Goal: Task Accomplishment & Management: Manage account settings

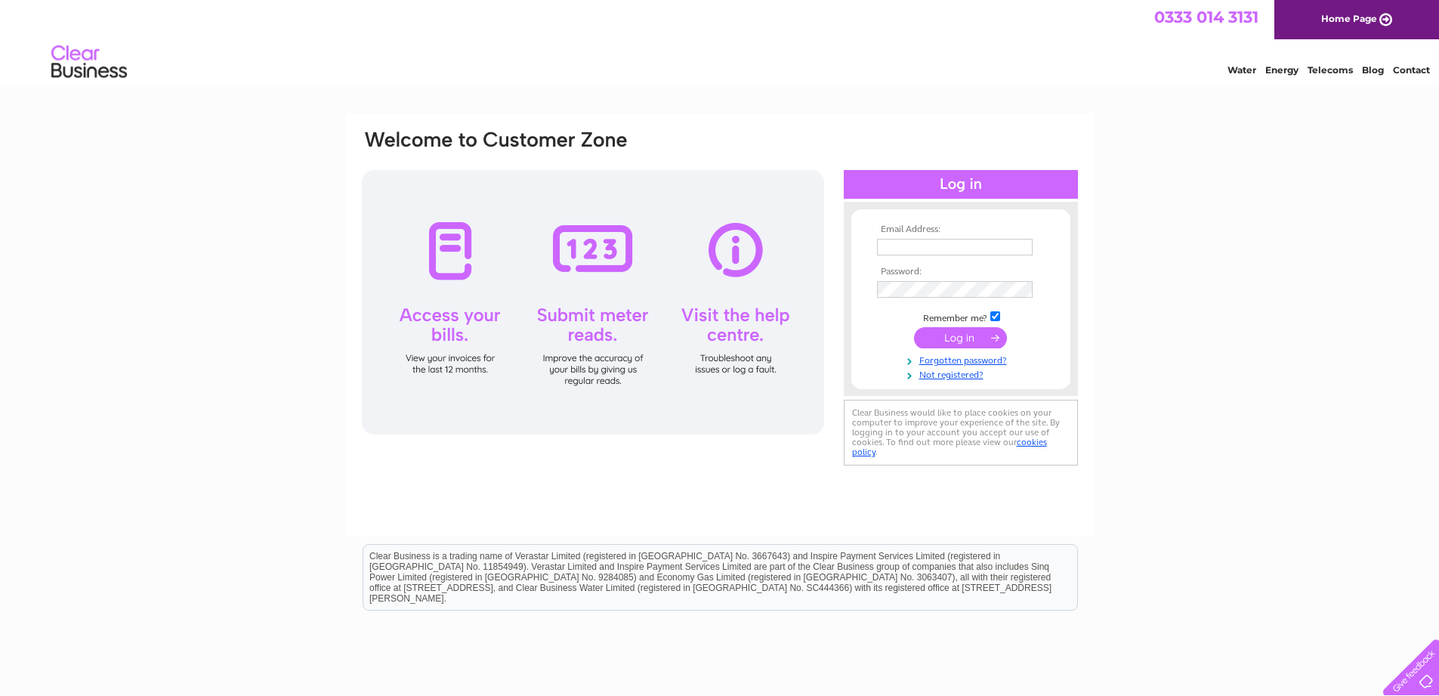
type input "[EMAIL_ADDRESS][DOMAIN_NAME]"
click at [967, 335] on input "submit" at bounding box center [960, 337] width 93 height 21
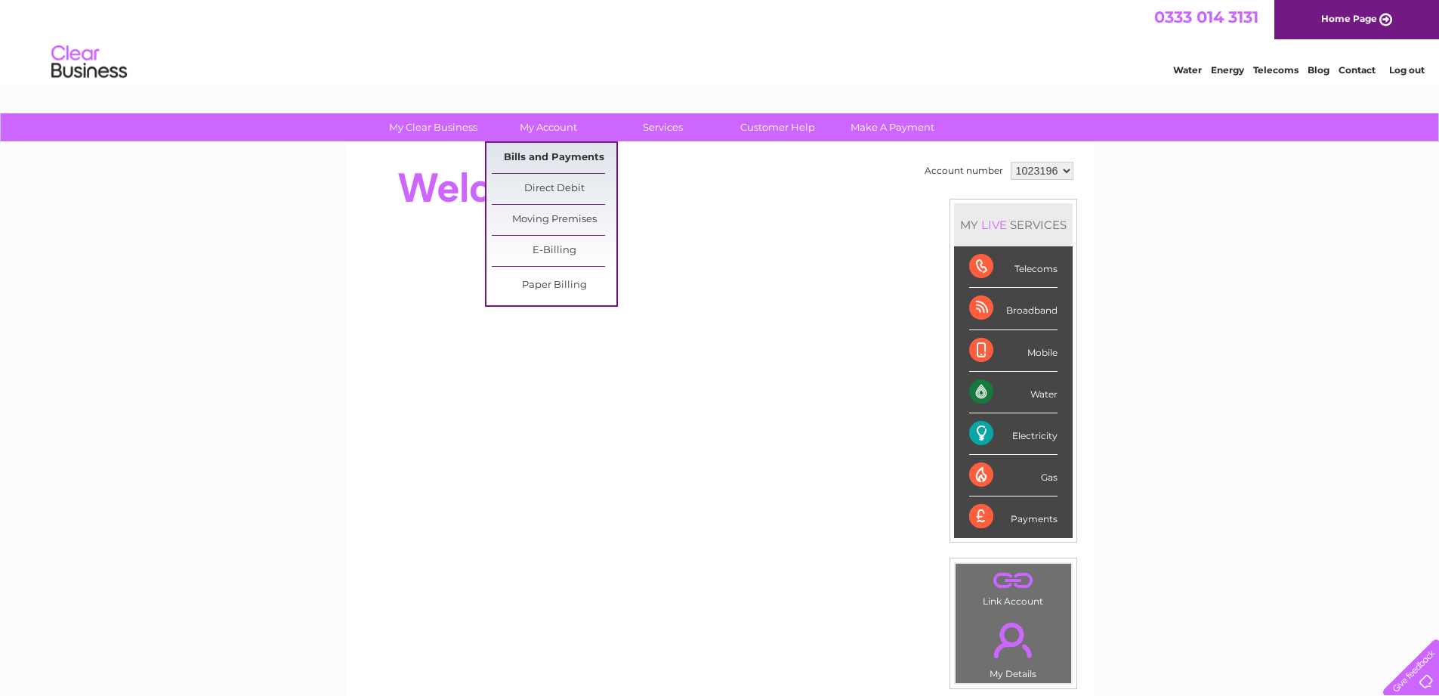
click at [555, 156] on link "Bills and Payments" at bounding box center [554, 158] width 125 height 30
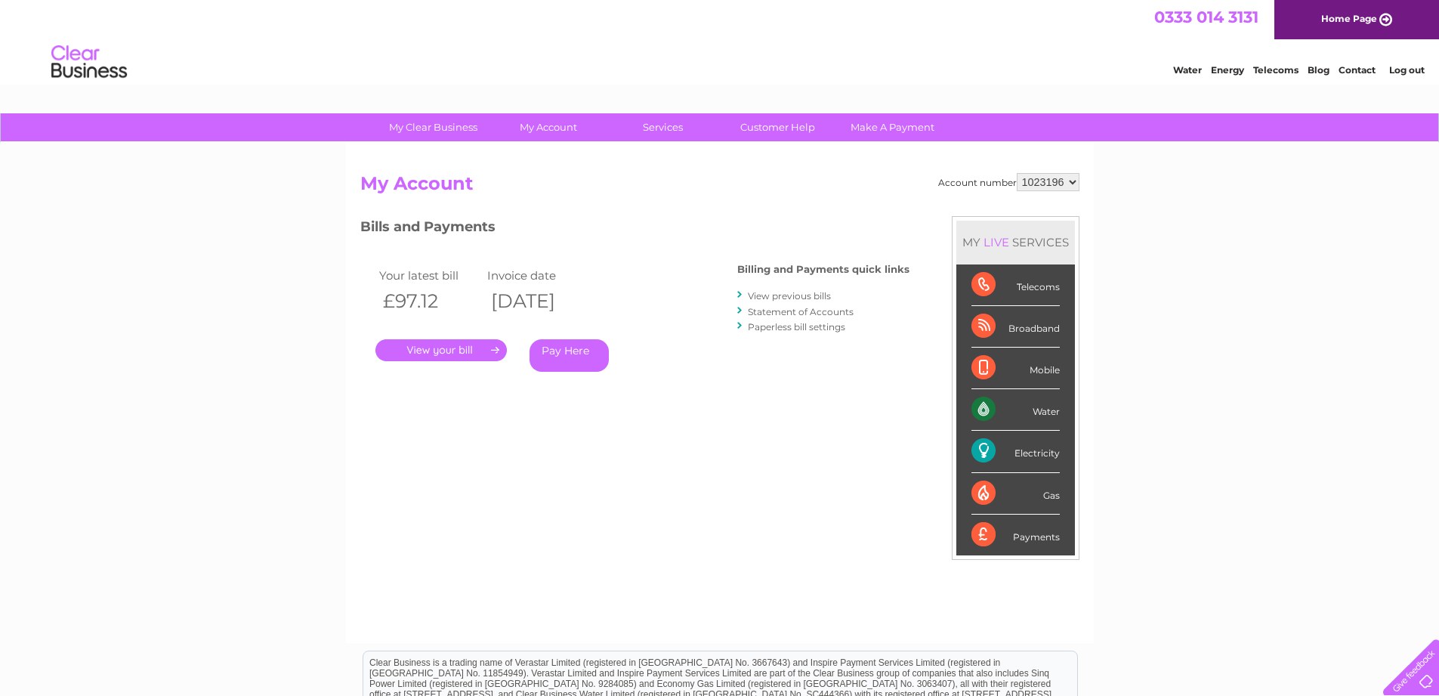
click at [1048, 175] on select "1023196" at bounding box center [1048, 182] width 63 height 18
click at [778, 293] on link "View previous bills" at bounding box center [789, 295] width 83 height 11
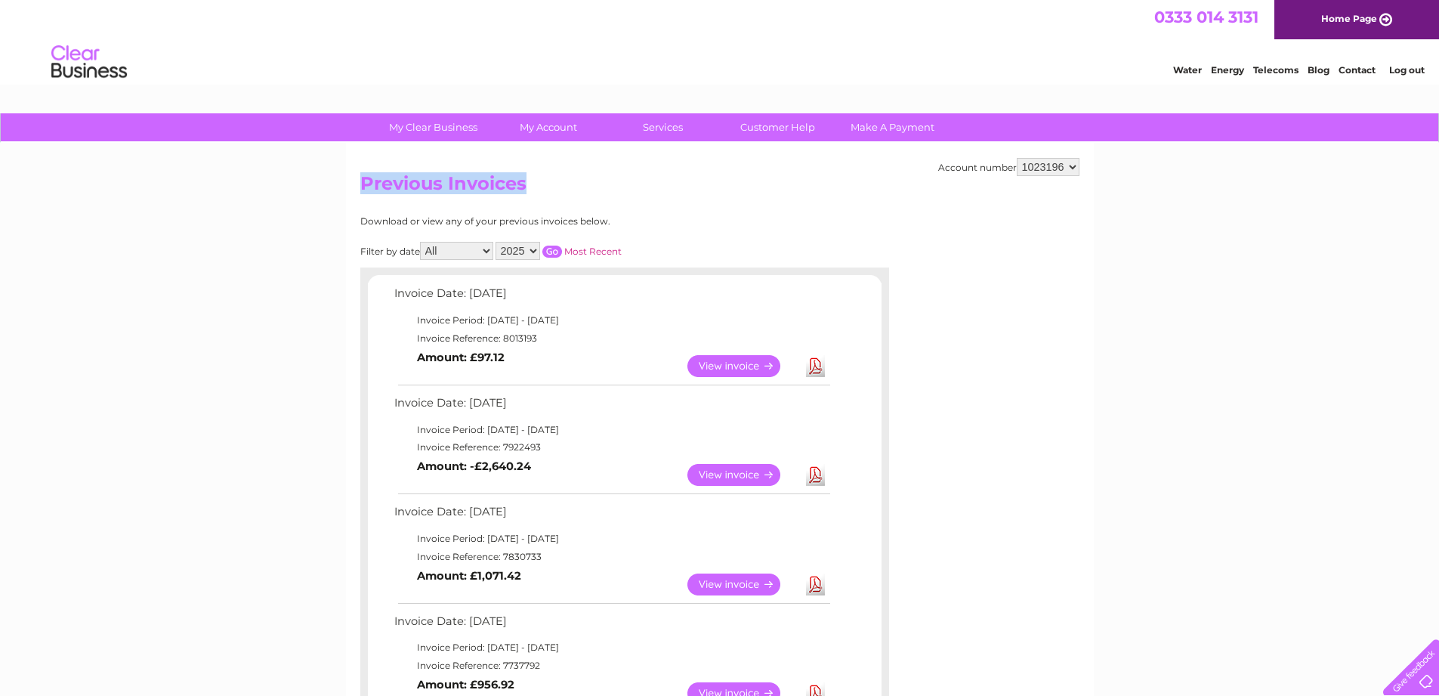
drag, startPoint x: 243, startPoint y: 250, endPoint x: 954, endPoint y: 467, distance: 744.0
click at [1023, 517] on div "Account number 1023196 Previous Invoices Download or view any of your previous …" at bounding box center [720, 685] width 748 height 1084
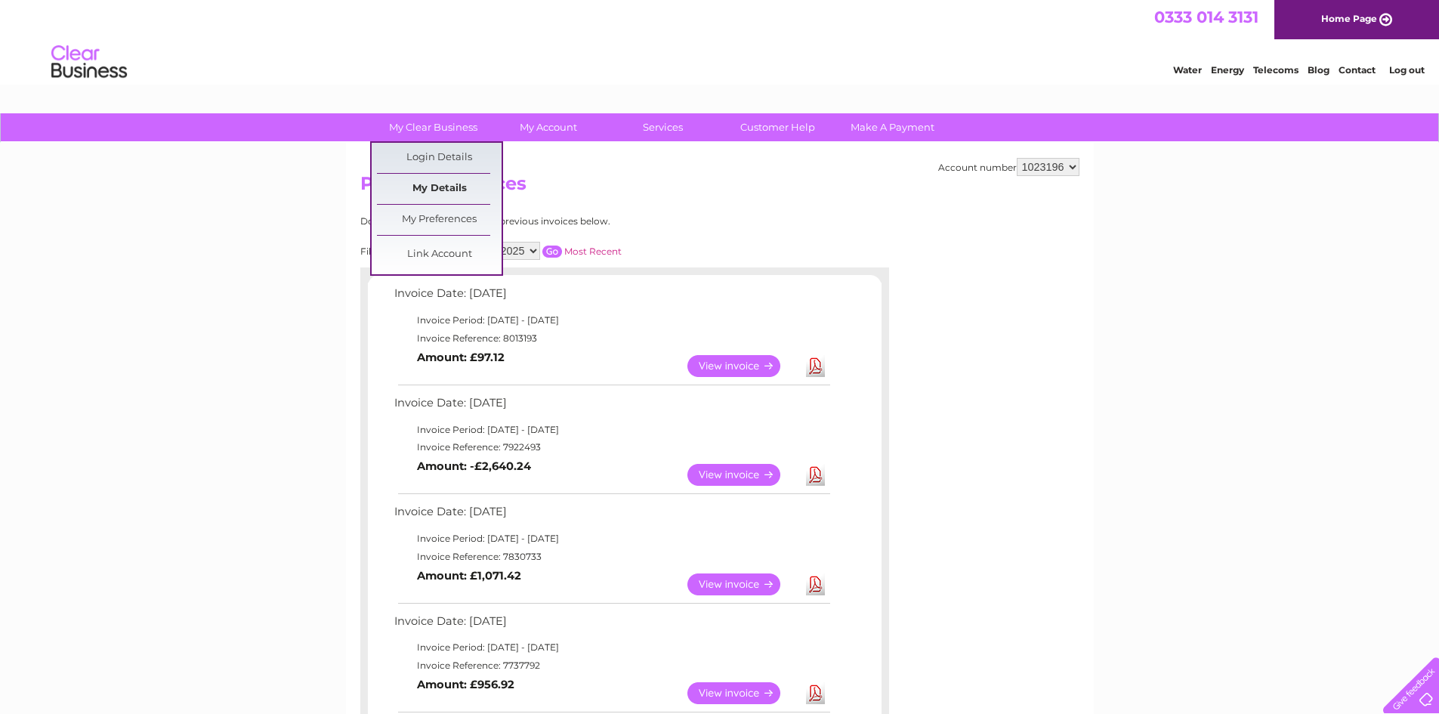
click at [435, 186] on link "My Details" at bounding box center [439, 189] width 125 height 30
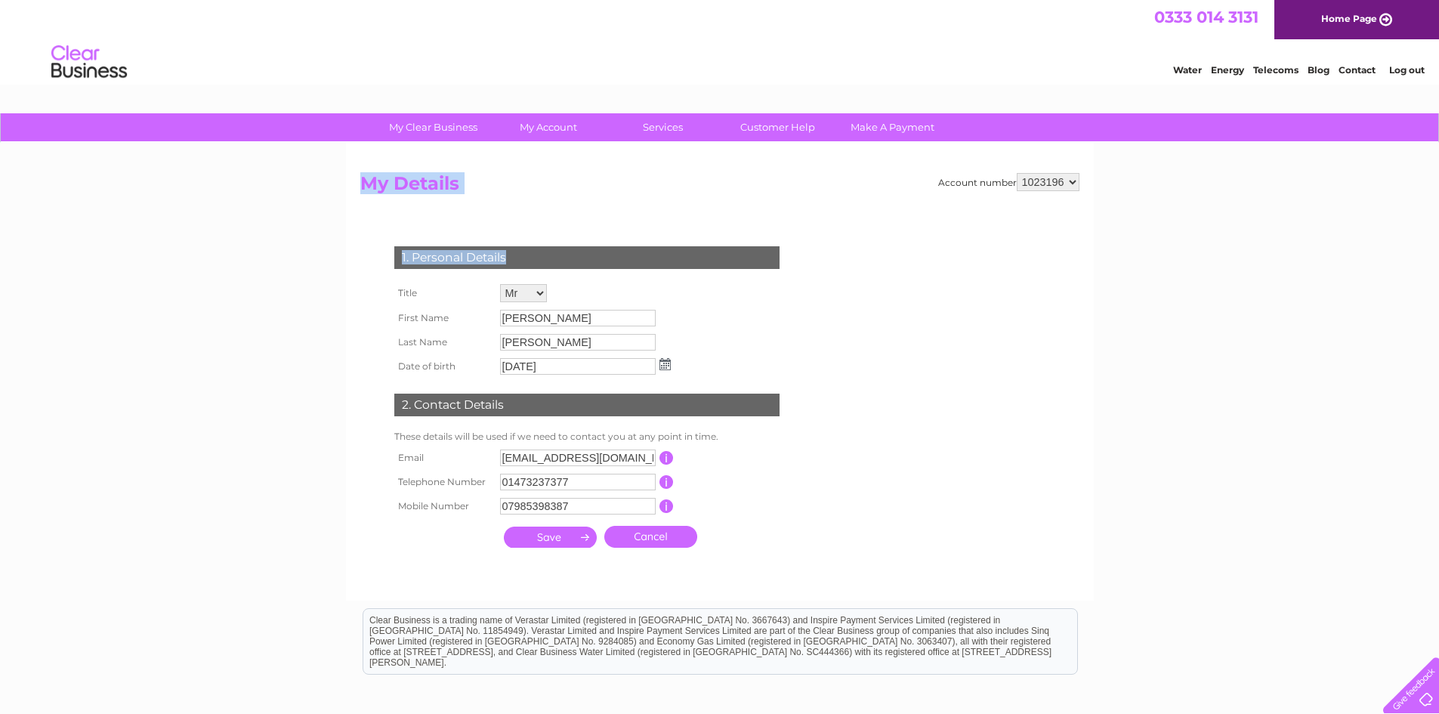
drag, startPoint x: 752, startPoint y: 375, endPoint x: 289, endPoint y: 302, distance: 468.8
click at [289, 302] on div "My Clear Business Login Details My Details My Preferences Link Account My Accou…" at bounding box center [719, 486] width 1439 height 746
click at [284, 302] on div "My Clear Business Login Details My Details My Preferences Link Account My Accou…" at bounding box center [719, 486] width 1439 height 746
click at [792, 483] on td "This should be a valid landline telephone number starting with either 01, 02, 0…" at bounding box center [734, 482] width 121 height 24
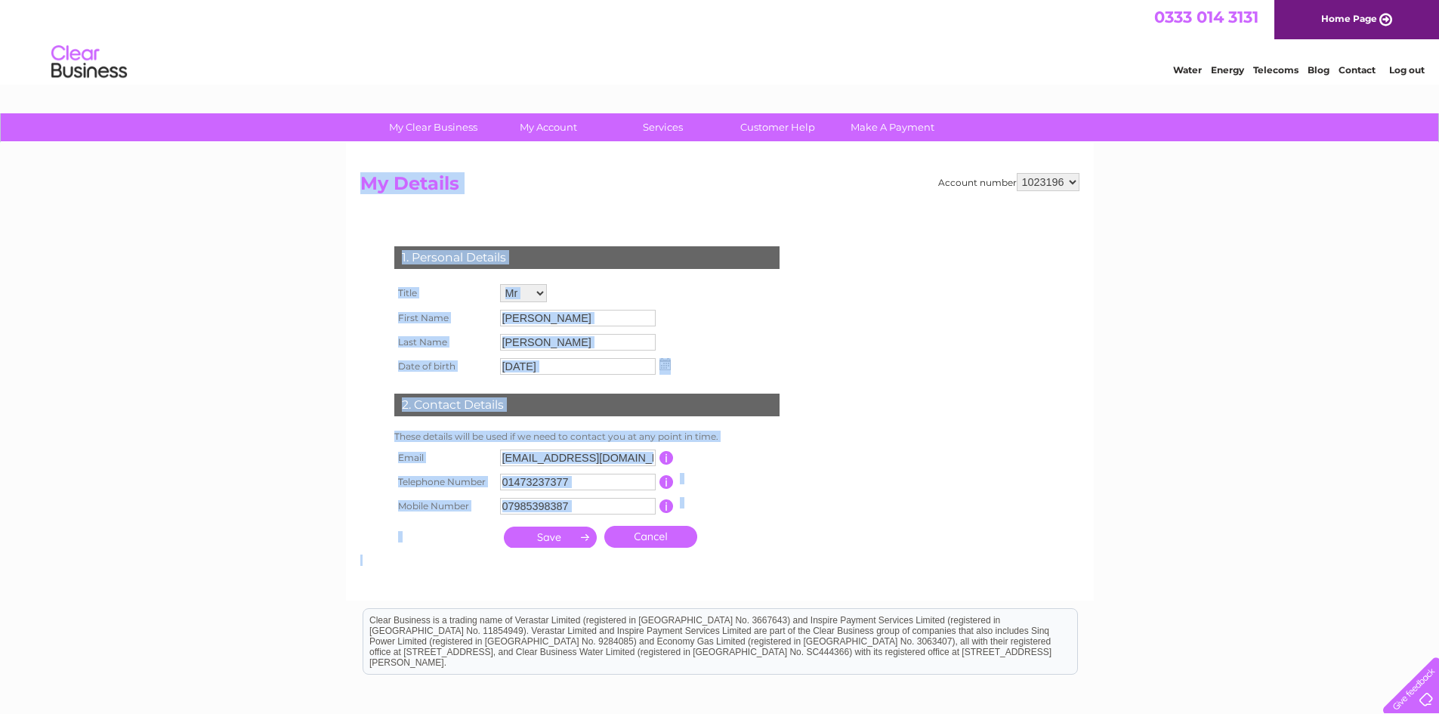
drag, startPoint x: 797, startPoint y: 567, endPoint x: 243, endPoint y: 248, distance: 639.4
click at [243, 249] on div "My Clear Business Login Details My Details My Preferences Link Account My Accou…" at bounding box center [719, 486] width 1439 height 746
click at [244, 242] on div "My Clear Business Login Details My Details My Preferences Link Account My Accou…" at bounding box center [719, 486] width 1439 height 746
drag, startPoint x: 267, startPoint y: 211, endPoint x: 808, endPoint y: 520, distance: 623.7
click at [808, 520] on div "My Clear Business Login Details My Details My Preferences Link Account My Accou…" at bounding box center [719, 486] width 1439 height 746
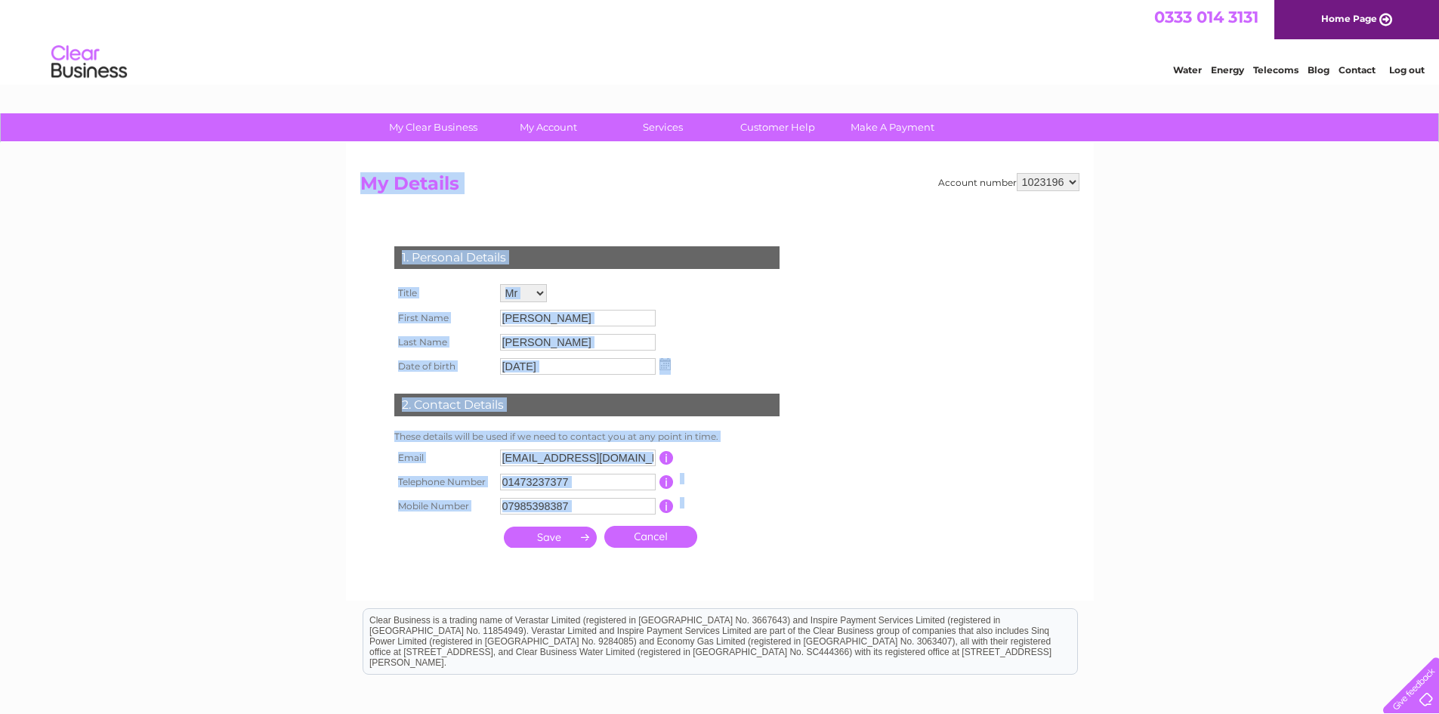
click at [808, 521] on div "1. Personal Details Title Mr Mrs Ms Miss Dr Rev Prof Other First Name Matt Last…" at bounding box center [589, 393] width 459 height 324
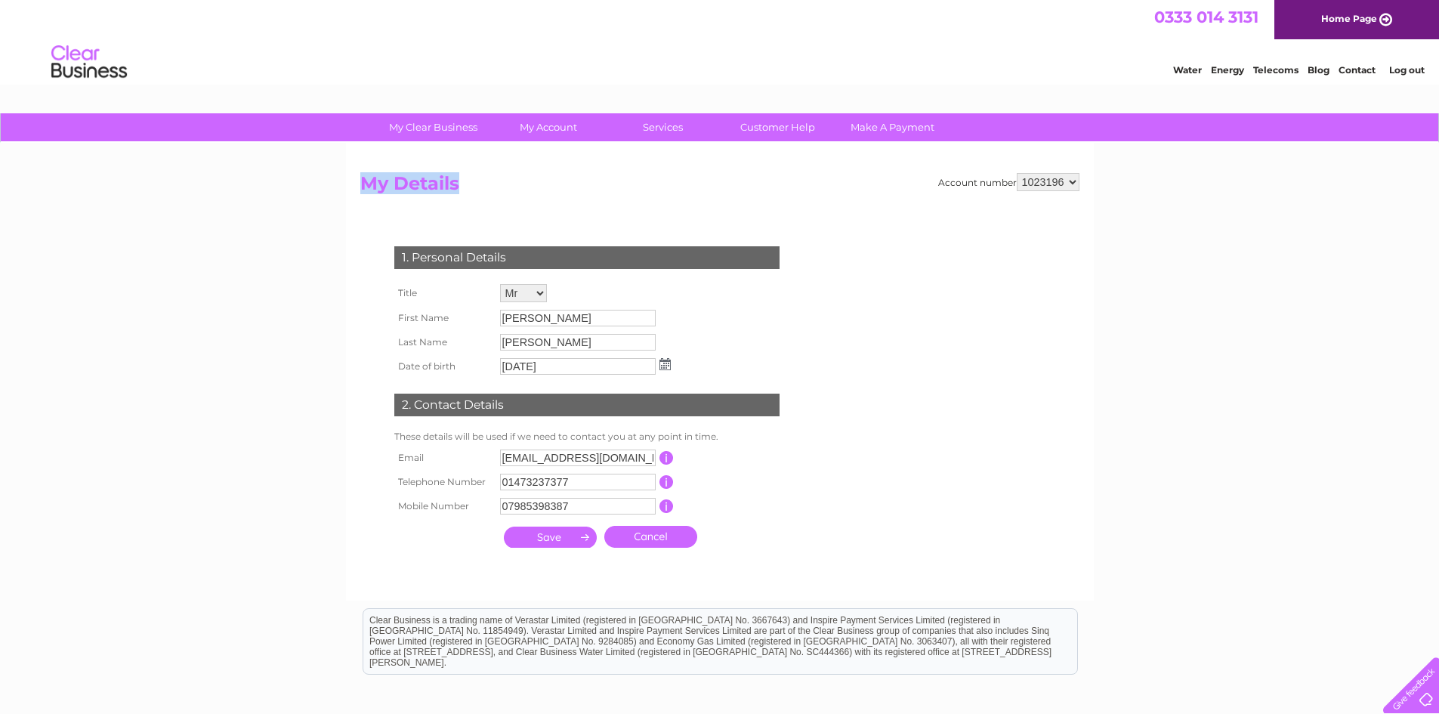
drag, startPoint x: 827, startPoint y: 567, endPoint x: 227, endPoint y: 223, distance: 691.8
click at [227, 223] on div "My Clear Business Login Details My Details My Preferences Link Account My Accou…" at bounding box center [719, 486] width 1439 height 746
drag, startPoint x: 256, startPoint y: 186, endPoint x: 829, endPoint y: 568, distance: 688.6
click at [829, 568] on div "My Clear Business Login Details My Details My Preferences Link Account My Accou…" at bounding box center [719, 486] width 1439 height 746
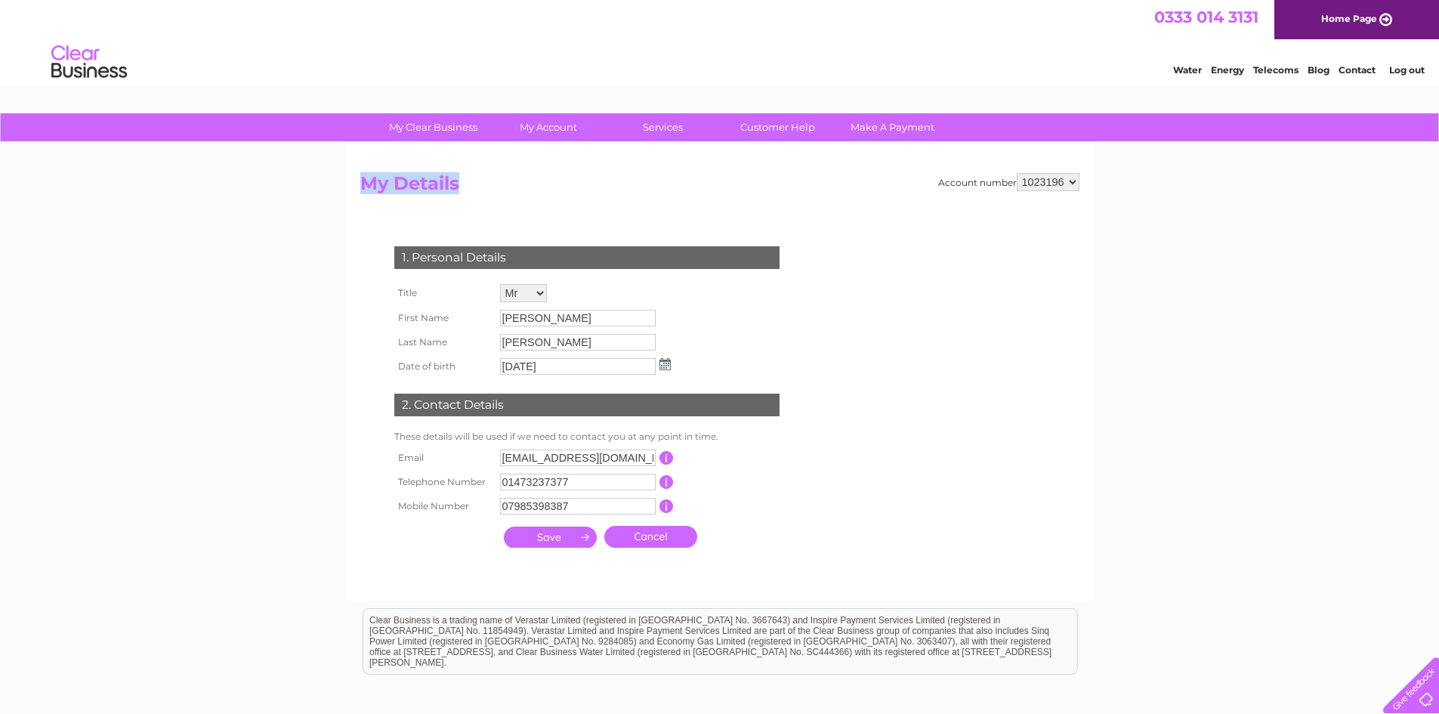
click at [829, 568] on form "Account number 1023196 My Details 1. Personal Details Title Mr Mrs Ms Miss Dr R…" at bounding box center [719, 379] width 719 height 413
drag, startPoint x: 829, startPoint y: 568, endPoint x: 267, endPoint y: 206, distance: 667.9
click at [267, 206] on div "My Clear Business Login Details My Details My Preferences Link Account My Accou…" at bounding box center [719, 486] width 1439 height 746
drag, startPoint x: 283, startPoint y: 184, endPoint x: 842, endPoint y: 542, distance: 662.9
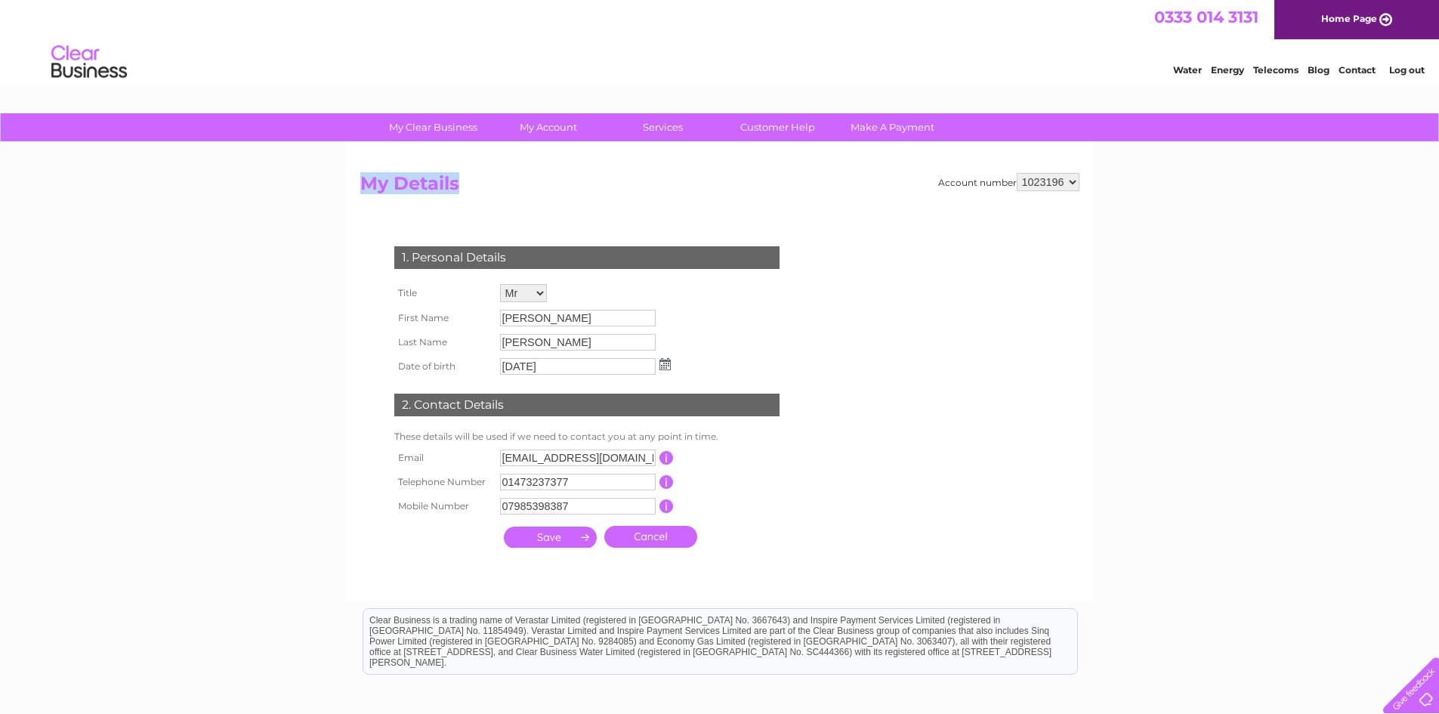
click at [844, 540] on div "My Clear Business Login Details My Details My Preferences Link Account My Accou…" at bounding box center [719, 486] width 1439 height 746
click at [842, 542] on form "Account number 1023196 My Details 1. Personal Details Title Mr Mrs Ms Miss Dr R…" at bounding box center [719, 379] width 719 height 413
click at [1052, 186] on select "1023196" at bounding box center [1048, 182] width 63 height 18
drag, startPoint x: 291, startPoint y: 163, endPoint x: 842, endPoint y: 196, distance: 551.8
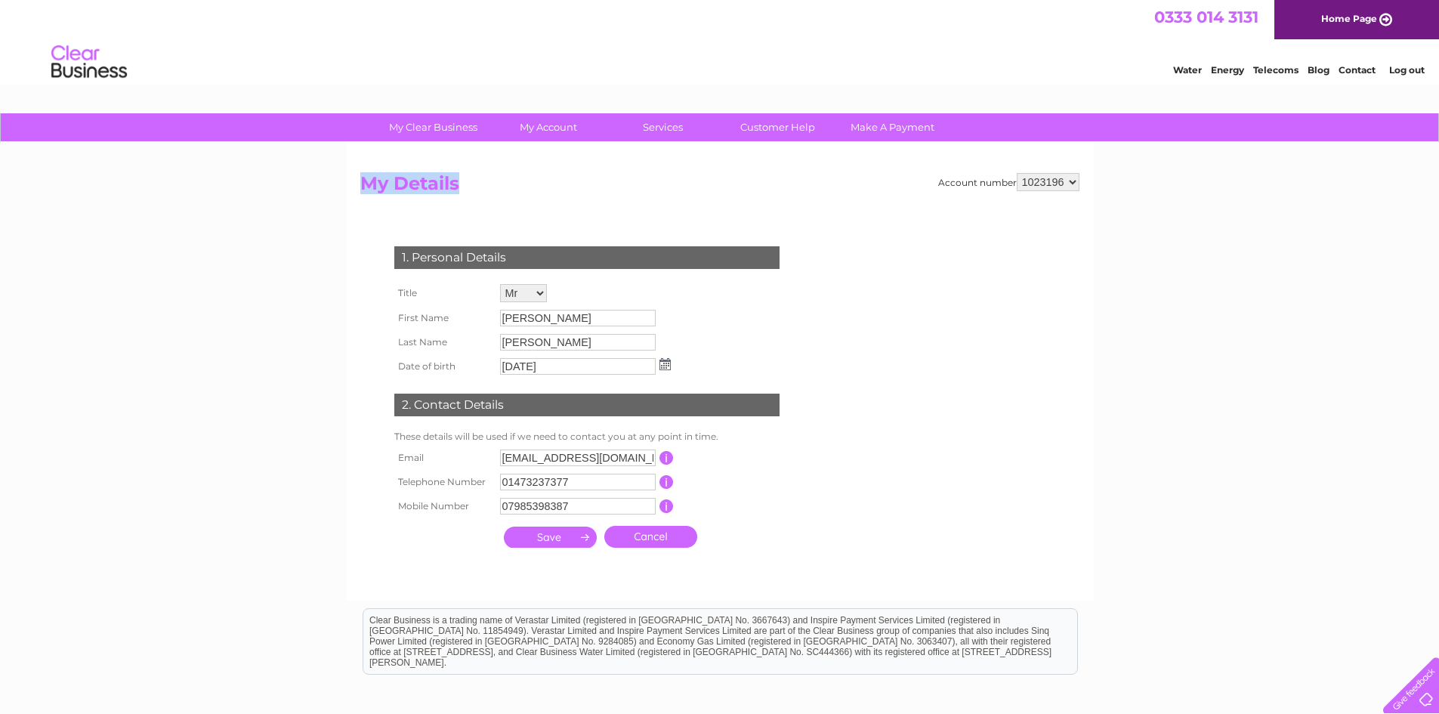
click at [842, 196] on div "My Clear Business Login Details My Details My Preferences Link Account My Accou…" at bounding box center [719, 486] width 1439 height 746
click at [827, 221] on form "Account number 1023196 My Details 1. Personal Details Title Mr Mrs Ms Miss Dr R…" at bounding box center [719, 379] width 719 height 413
